Goal: Transaction & Acquisition: Purchase product/service

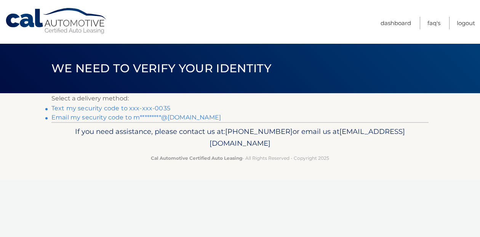
click at [164, 107] on link "Text my security code to xxx-xxx-0035" at bounding box center [110, 108] width 119 height 7
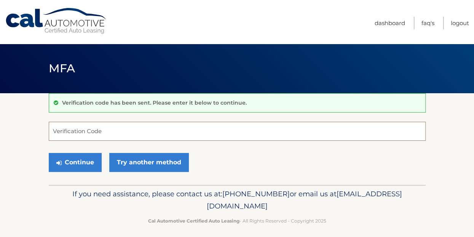
click at [196, 126] on input "Verification Code" at bounding box center [237, 131] width 377 height 19
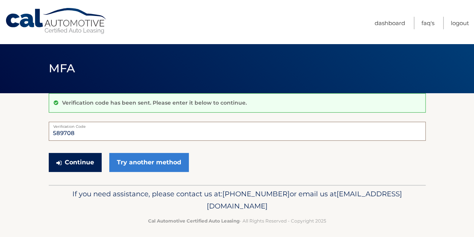
type input "589708"
click at [86, 163] on button "Continue" at bounding box center [75, 162] width 53 height 19
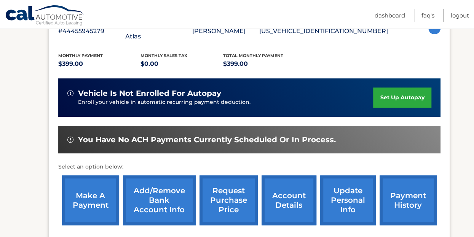
scroll to position [154, 0]
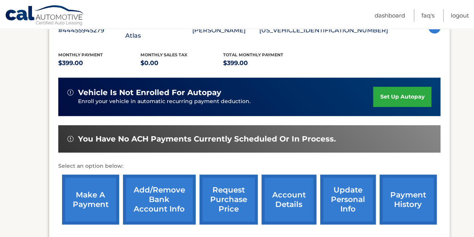
click at [63, 200] on link "make a payment" at bounding box center [90, 200] width 57 height 50
click at [85, 199] on link "make a payment" at bounding box center [90, 200] width 57 height 50
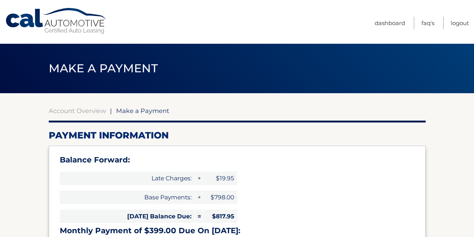
select select "ZWE4ZTk3N2EtMDVkNS00ODMzLTk3ZjItMWFmOTg1MWIwYTUz"
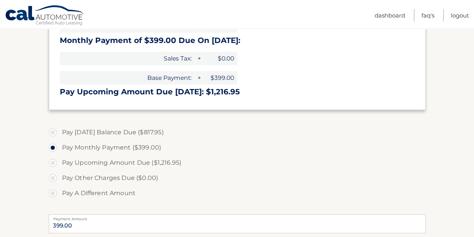
scroll to position [191, 0]
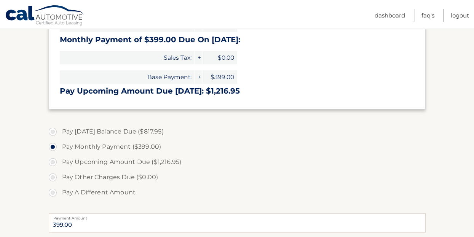
click at [151, 133] on label "Pay Today's Balance Due ($817.95)" at bounding box center [237, 131] width 377 height 15
click at [59, 133] on input "Pay Today's Balance Due ($817.95)" at bounding box center [56, 130] width 8 height 12
radio input "true"
type input "817.95"
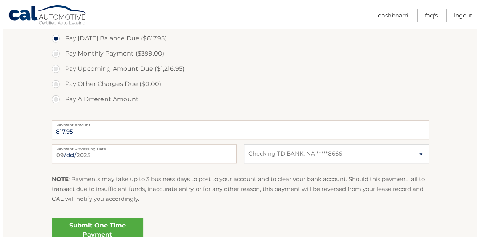
scroll to position [290, 0]
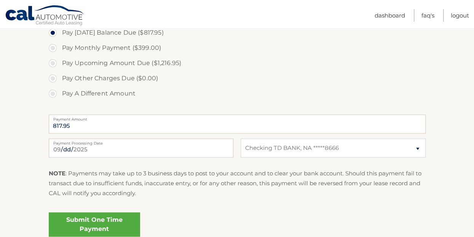
drag, startPoint x: 477, startPoint y: 91, endPoint x: 479, endPoint y: 128, distance: 37.4
click at [99, 222] on link "Submit One Time Payment" at bounding box center [94, 225] width 91 height 24
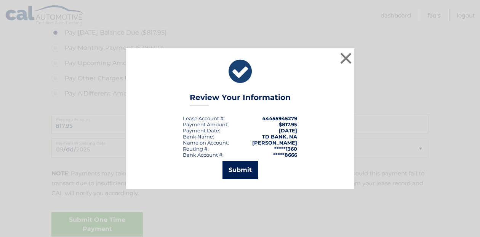
click at [230, 171] on button "Submit" at bounding box center [240, 170] width 35 height 18
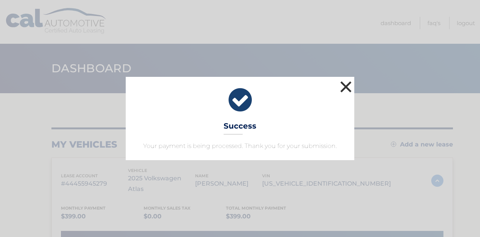
click at [344, 82] on button "×" at bounding box center [345, 86] width 15 height 15
